Goal: Check status: Check status

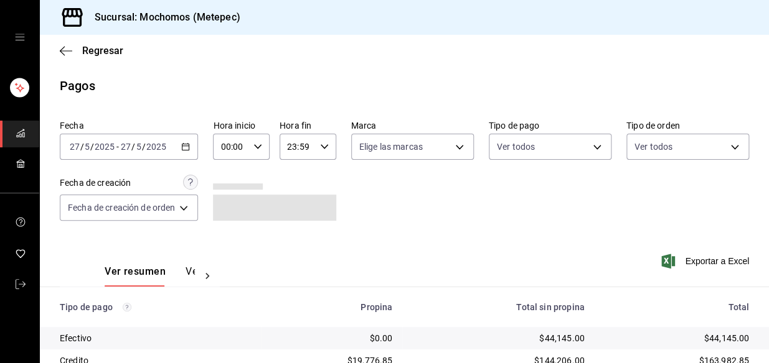
click at [189, 143] on icon "button" at bounding box center [185, 147] width 9 height 9
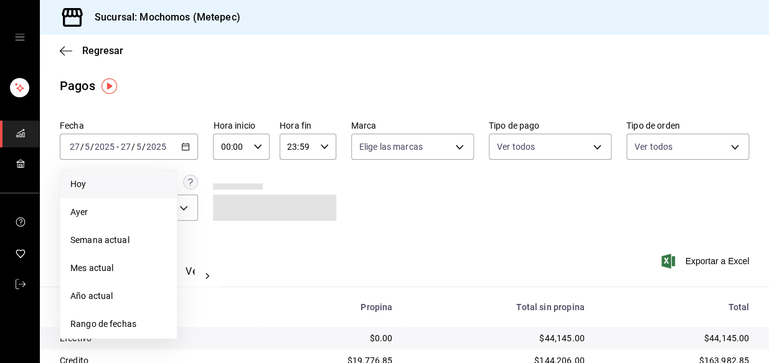
click at [101, 179] on span "Hoy" at bounding box center [118, 184] width 96 height 13
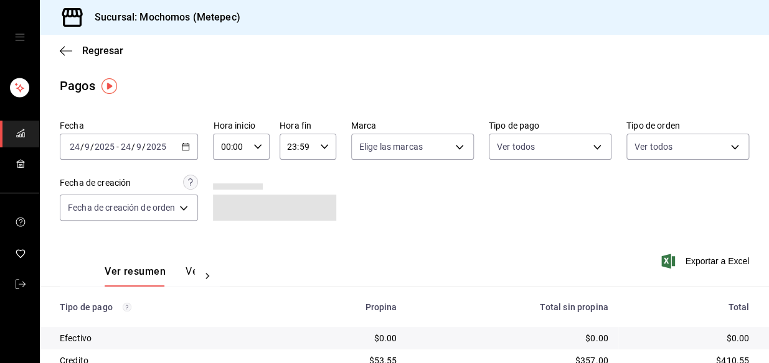
click at [195, 141] on div "[DATE] [DATE] - [DATE] [DATE]" at bounding box center [129, 147] width 138 height 26
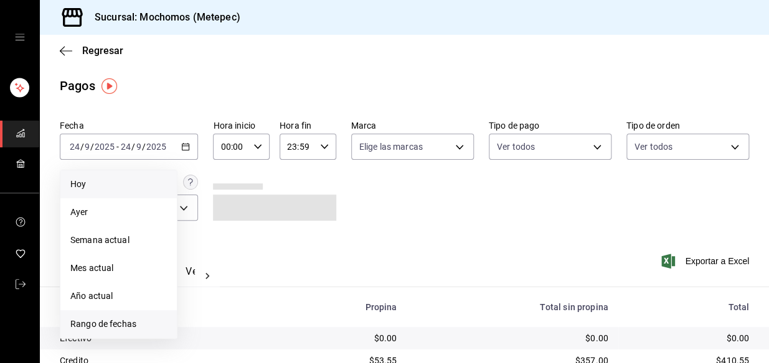
click at [102, 331] on span "Rango de fechas" at bounding box center [118, 324] width 96 height 13
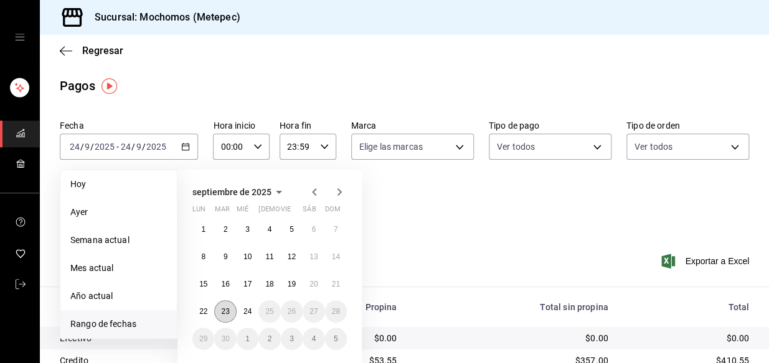
click at [222, 312] on abbr "23" at bounding box center [225, 311] width 8 height 9
click at [245, 315] on abbr "24" at bounding box center [247, 311] width 8 height 9
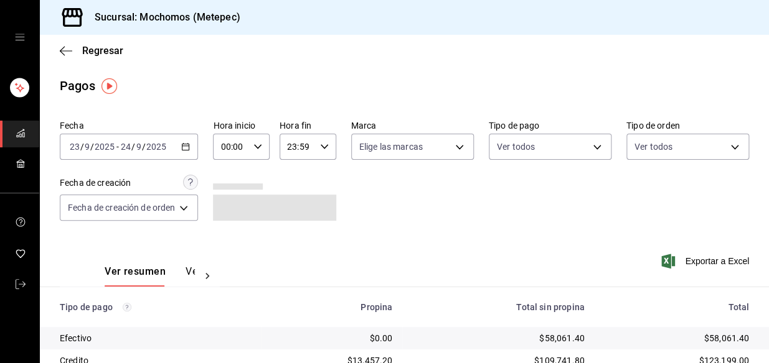
click at [249, 141] on div "00:00 Hora inicio" at bounding box center [241, 147] width 57 height 26
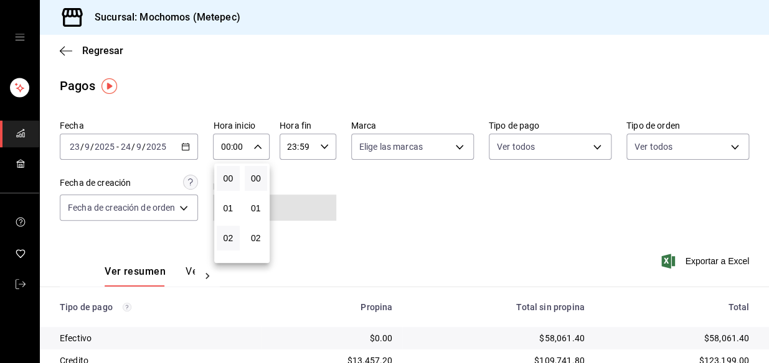
scroll to position [56, 0]
click at [233, 207] on button "03" at bounding box center [228, 212] width 23 height 25
type input "03:00"
click at [418, 243] on div at bounding box center [384, 181] width 769 height 363
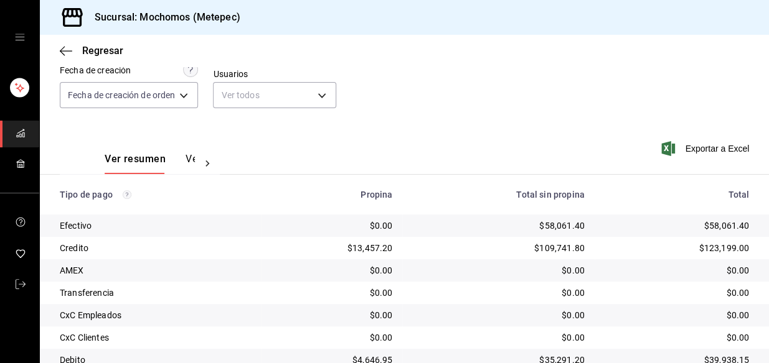
scroll to position [209, 0]
